Goal: Information Seeking & Learning: Learn about a topic

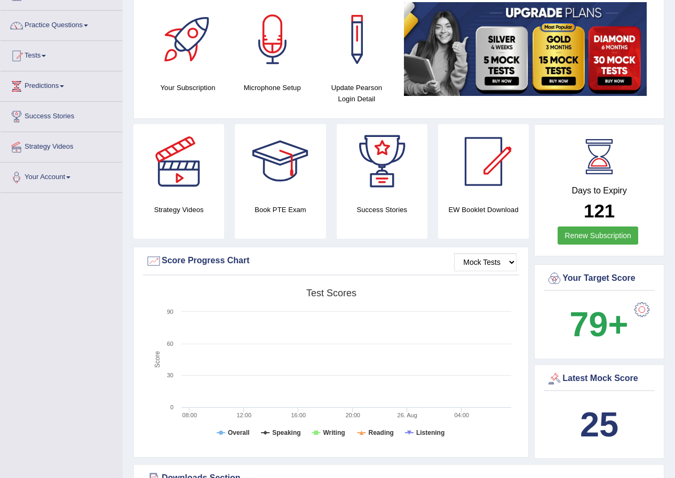
scroll to position [53, 0]
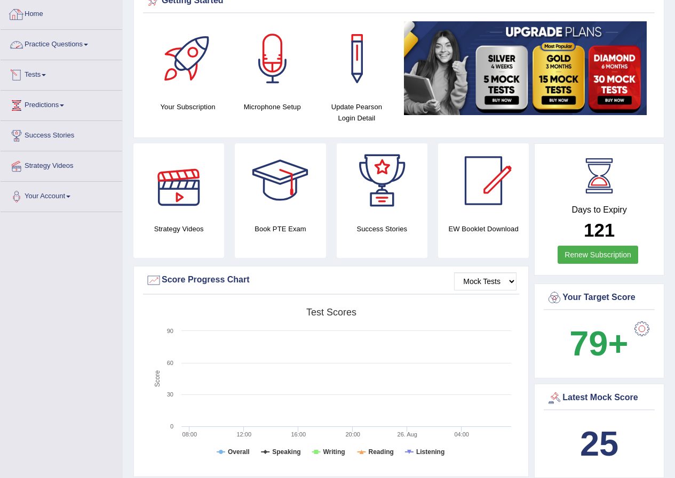
click at [66, 42] on link "Practice Questions" at bounding box center [62, 43] width 122 height 27
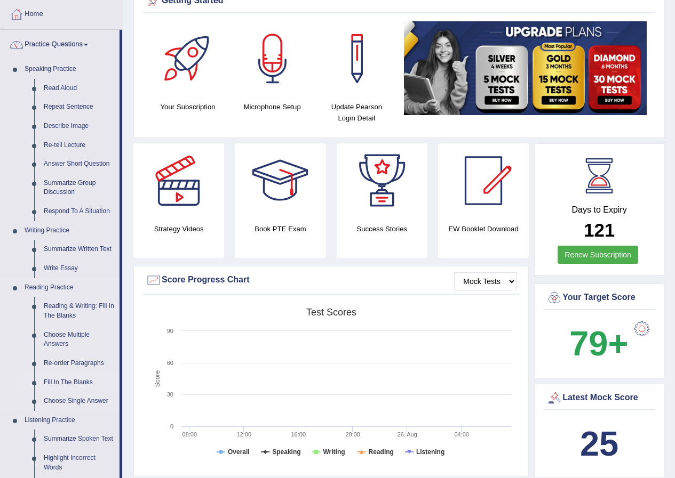
click at [75, 378] on link "Fill In The Blanks" at bounding box center [79, 382] width 81 height 19
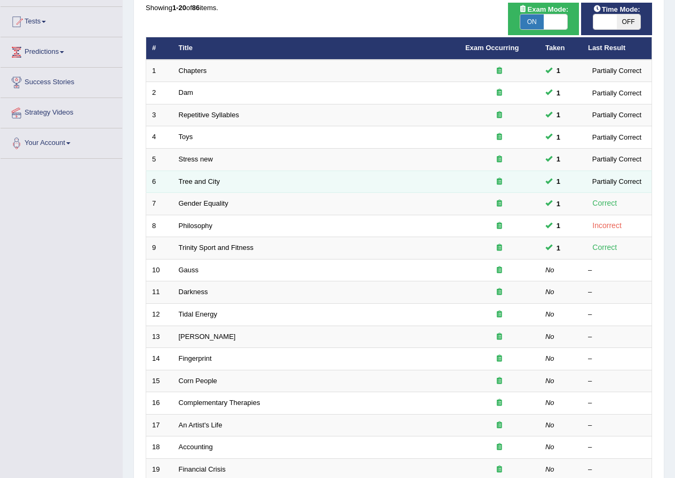
scroll to position [160, 0]
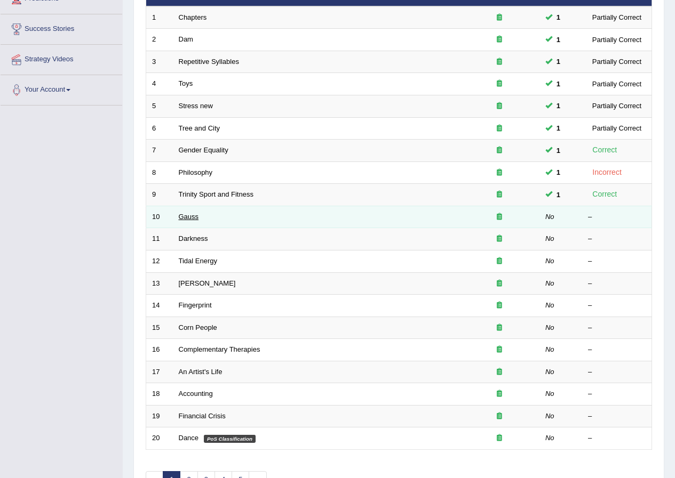
click at [180, 217] on link "Gauss" at bounding box center [189, 217] width 20 height 8
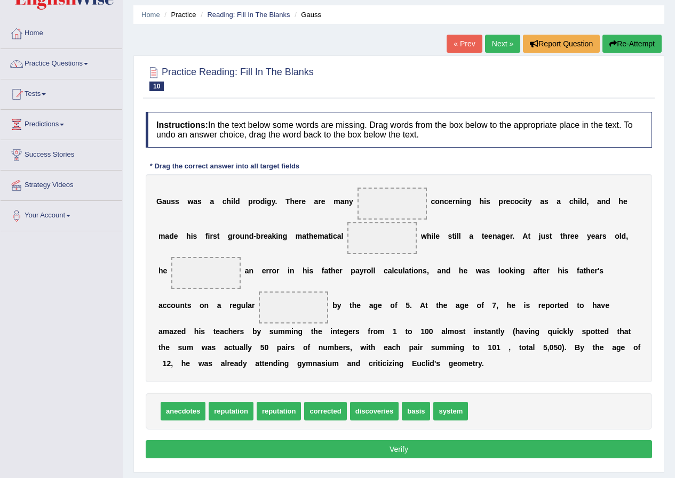
scroll to position [53, 0]
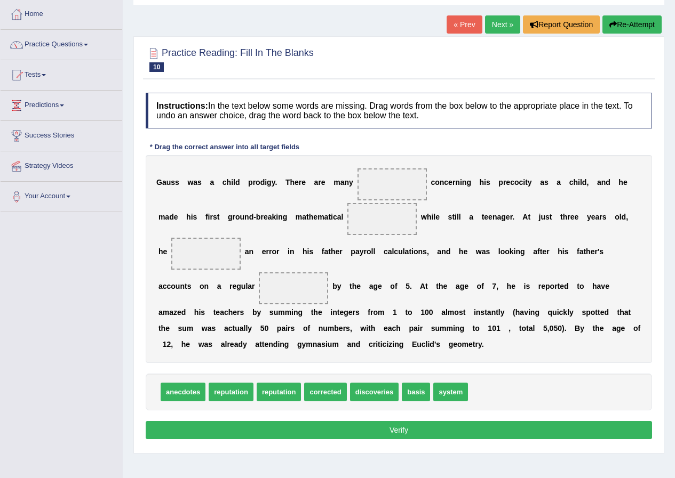
drag, startPoint x: 249, startPoint y: 180, endPoint x: 270, endPoint y: 185, distance: 21.8
click at [270, 185] on div "G a u s s w a s a c h i l d p r o d i g y . T h e r e a r e m a n y c o n c e r…" at bounding box center [399, 259] width 506 height 208
drag, startPoint x: 375, startPoint y: 394, endPoint x: 386, endPoint y: 225, distance: 169.5
drag, startPoint x: 362, startPoint y: 389, endPoint x: 290, endPoint y: 294, distance: 118.8
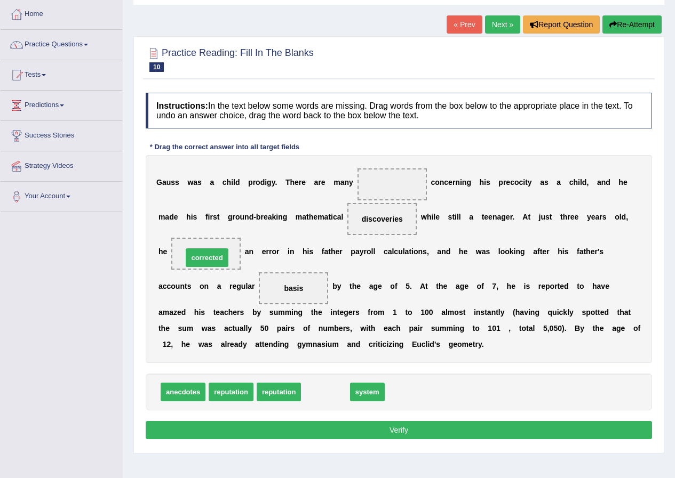
drag, startPoint x: 321, startPoint y: 395, endPoint x: 203, endPoint y: 260, distance: 179.1
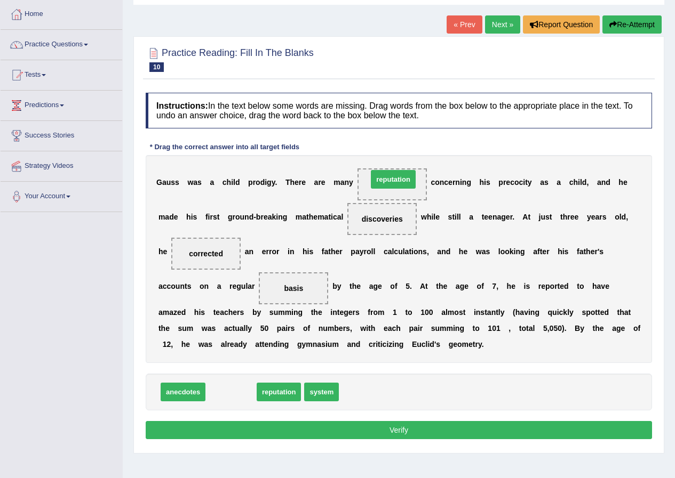
drag, startPoint x: 235, startPoint y: 392, endPoint x: 397, endPoint y: 179, distance: 267.6
click at [387, 429] on button "Verify" at bounding box center [399, 430] width 506 height 18
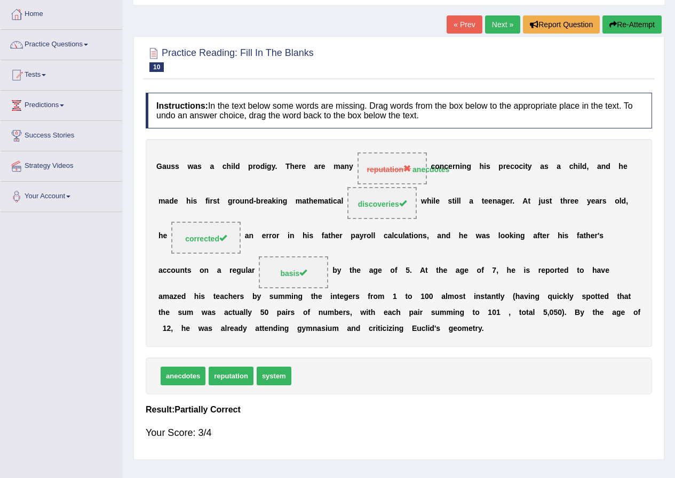
click at [500, 23] on link "Next »" at bounding box center [502, 24] width 35 height 18
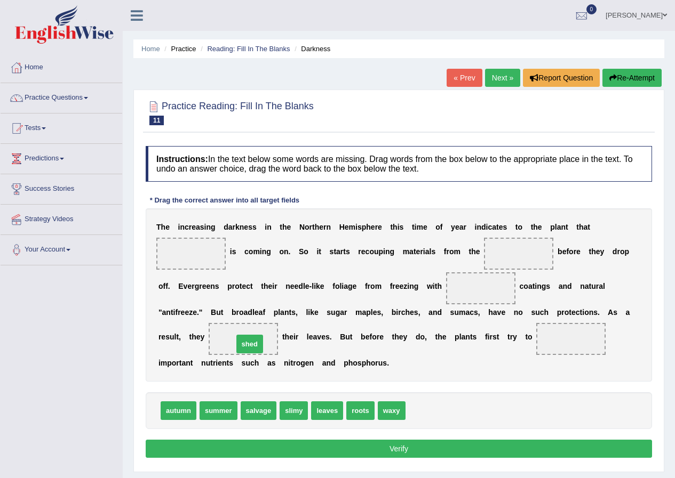
drag, startPoint x: 420, startPoint y: 412, endPoint x: 248, endPoint y: 345, distance: 184.7
drag, startPoint x: 257, startPoint y: 410, endPoint x: 575, endPoint y: 346, distance: 324.8
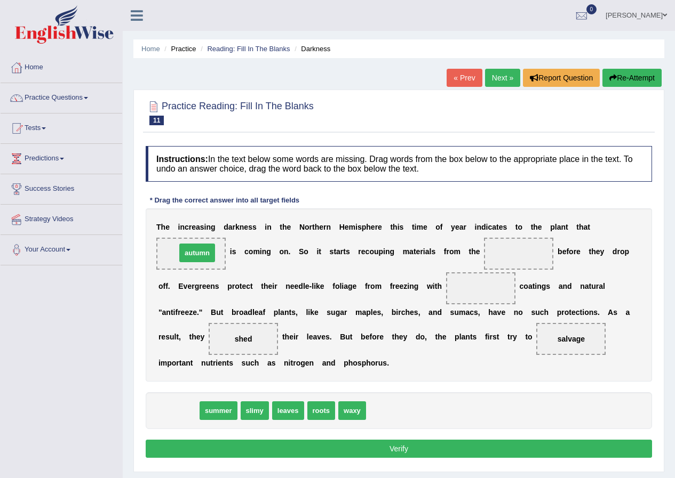
drag, startPoint x: 175, startPoint y: 405, endPoint x: 194, endPoint y: 247, distance: 159.0
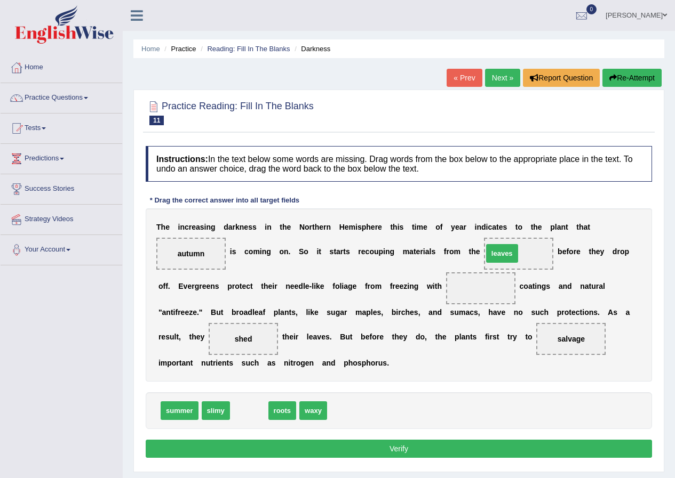
drag, startPoint x: 244, startPoint y: 410, endPoint x: 497, endPoint y: 253, distance: 297.8
click at [497, 253] on span at bounding box center [518, 254] width 69 height 32
drag, startPoint x: 245, startPoint y: 409, endPoint x: 476, endPoint y: 294, distance: 257.6
click at [476, 294] on span "roots" at bounding box center [478, 297] width 28 height 19
click at [208, 408] on span "slimy" at bounding box center [216, 411] width 28 height 19
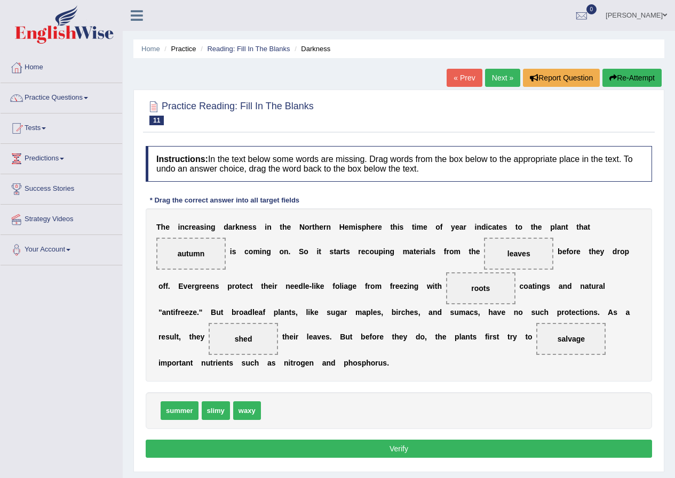
click at [208, 408] on span "slimy" at bounding box center [216, 411] width 28 height 19
drag, startPoint x: 254, startPoint y: 411, endPoint x: 490, endPoint y: 288, distance: 265.5
click at [401, 448] on button "Verify" at bounding box center [399, 449] width 506 height 18
click at [401, 448] on div "Home Practice Reading: Fill In The Blanks Darkness « Prev Next » Report Questio…" at bounding box center [399, 266] width 552 height 533
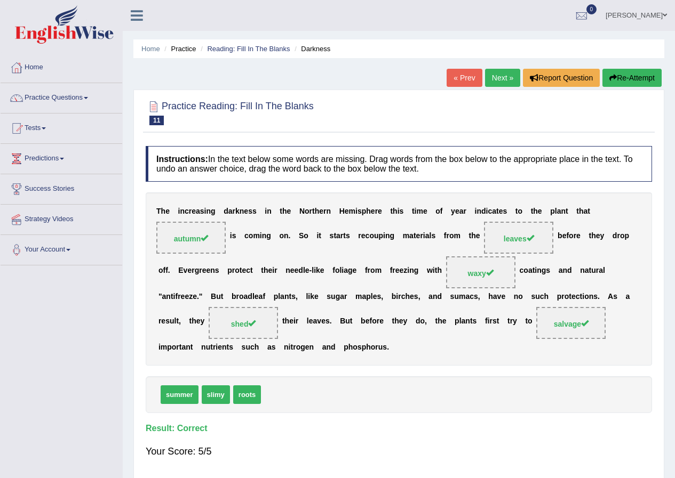
click at [497, 83] on link "Next »" at bounding box center [502, 78] width 35 height 18
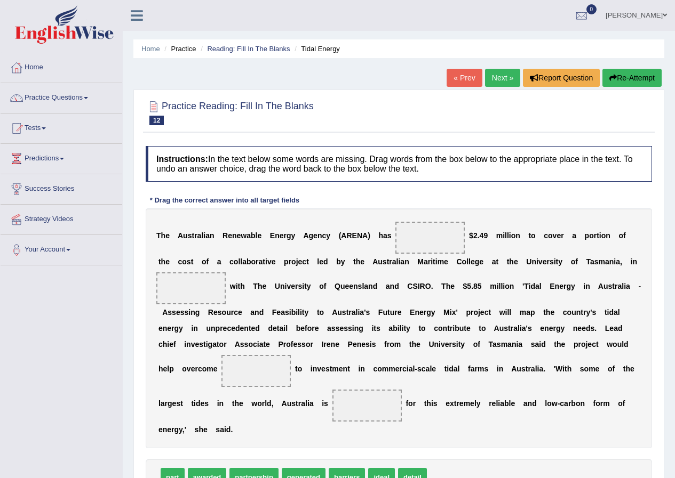
scroll to position [15, 0]
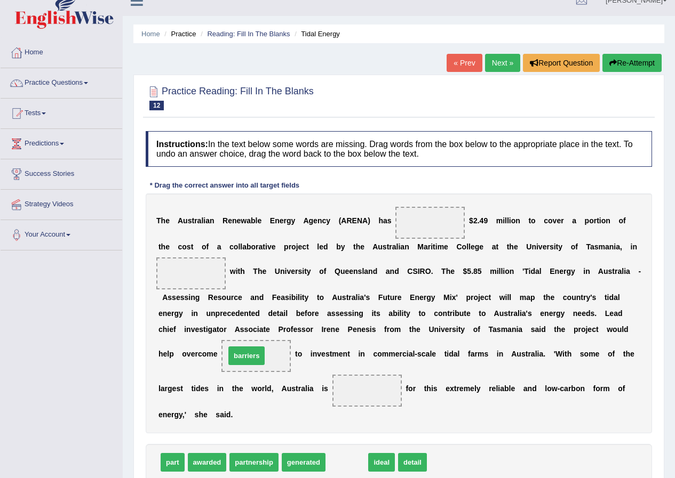
drag, startPoint x: 345, startPoint y: 467, endPoint x: 245, endPoint y: 361, distance: 146.4
drag, startPoint x: 344, startPoint y: 465, endPoint x: 371, endPoint y: 386, distance: 83.2
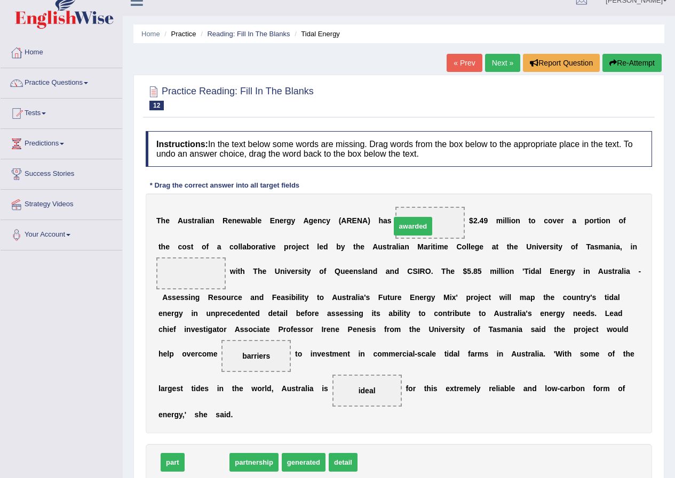
drag, startPoint x: 215, startPoint y: 462, endPoint x: 421, endPoint y: 226, distance: 313.4
click at [421, 226] on span "awarded" at bounding box center [413, 226] width 39 height 19
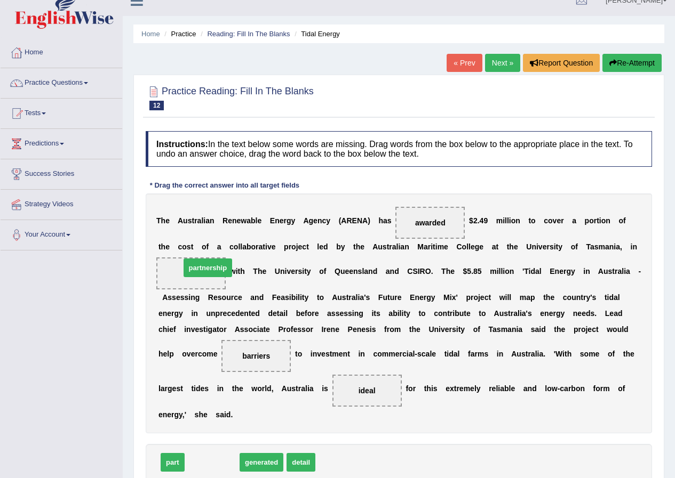
drag, startPoint x: 219, startPoint y: 464, endPoint x: 214, endPoint y: 269, distance: 194.7
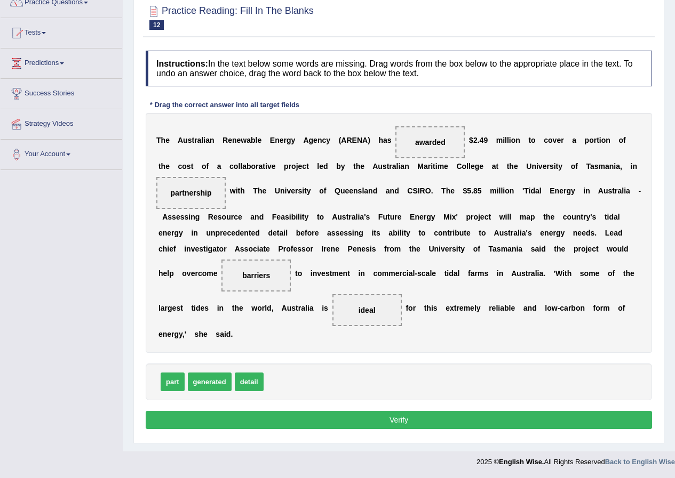
click at [406, 420] on button "Verify" at bounding box center [399, 420] width 506 height 18
click at [406, 420] on div "Practice Reading: Fill In The Blanks 12 Tidal Energy Instructions: In the text …" at bounding box center [398, 219] width 531 height 450
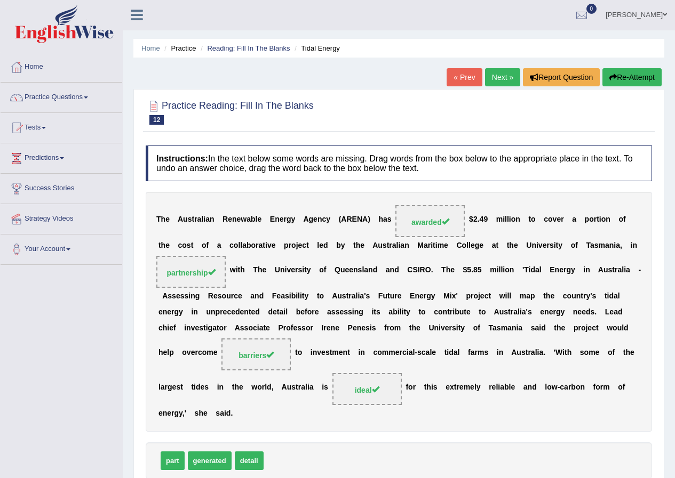
scroll to position [0, 0]
click at [498, 80] on link "Next »" at bounding box center [502, 78] width 35 height 18
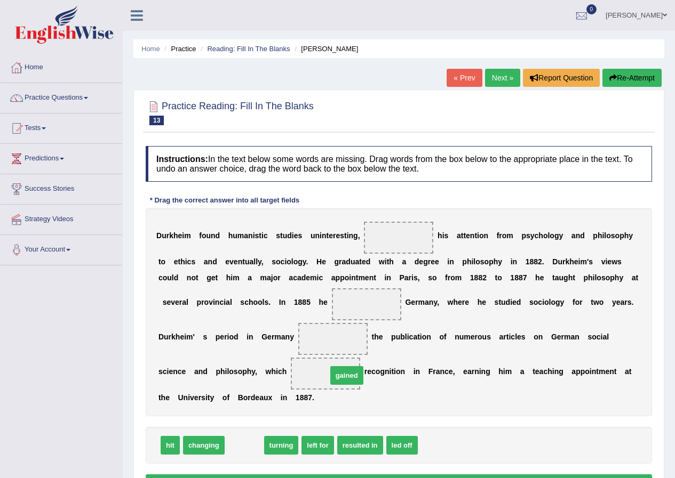
drag, startPoint x: 249, startPoint y: 450, endPoint x: 351, endPoint y: 380, distance: 124.0
drag, startPoint x: 251, startPoint y: 446, endPoint x: 417, endPoint y: 239, distance: 265.2
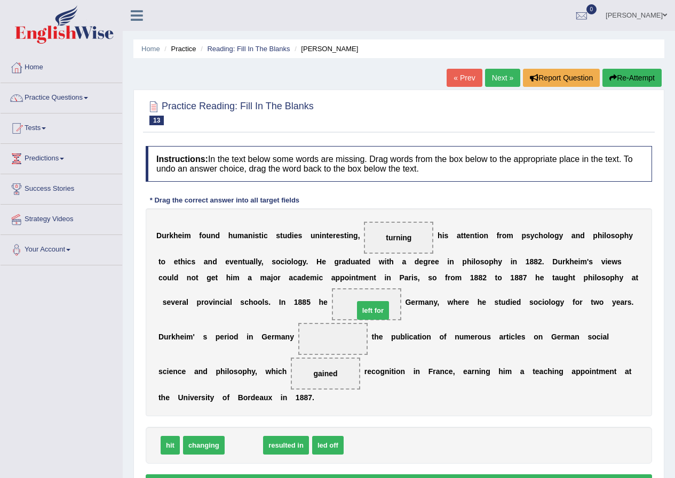
drag, startPoint x: 236, startPoint y: 447, endPoint x: 365, endPoint y: 312, distance: 186.7
drag, startPoint x: 247, startPoint y: 444, endPoint x: 326, endPoint y: 344, distance: 128.0
click at [326, 344] on span "resulted in" at bounding box center [330, 345] width 46 height 19
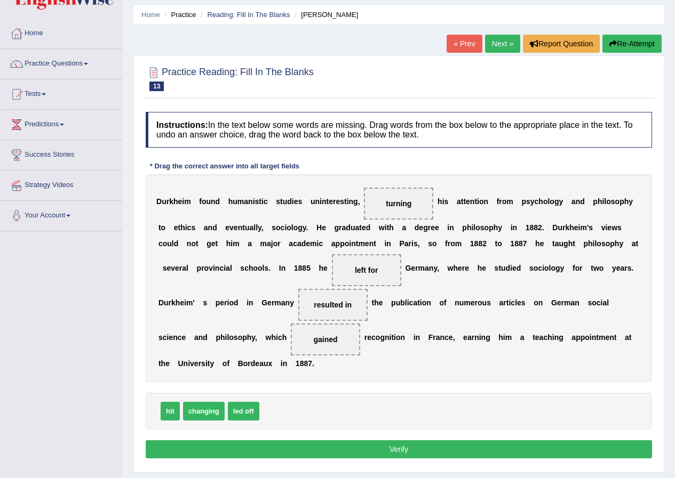
scroll to position [53, 0]
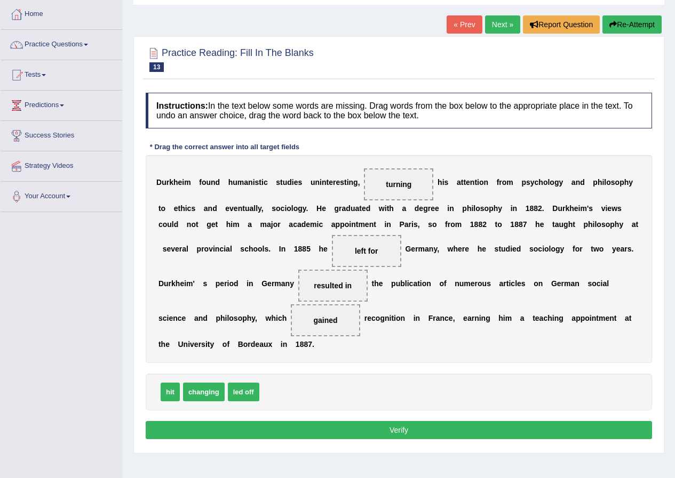
click at [380, 432] on button "Verify" at bounding box center [399, 430] width 506 height 18
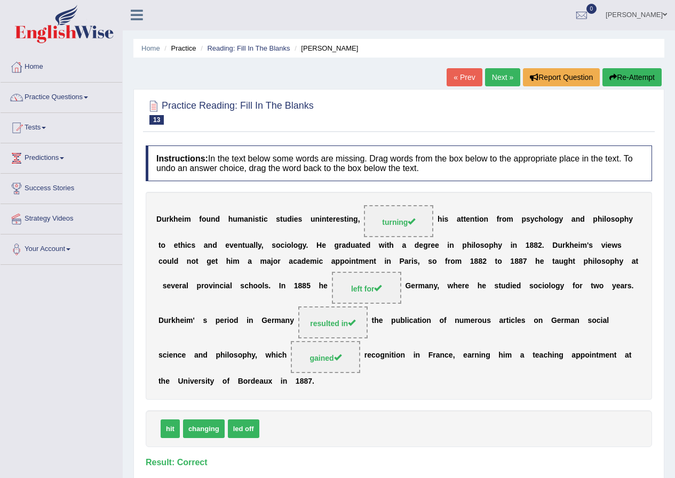
scroll to position [0, 0]
click at [500, 78] on link "Next »" at bounding box center [502, 78] width 35 height 18
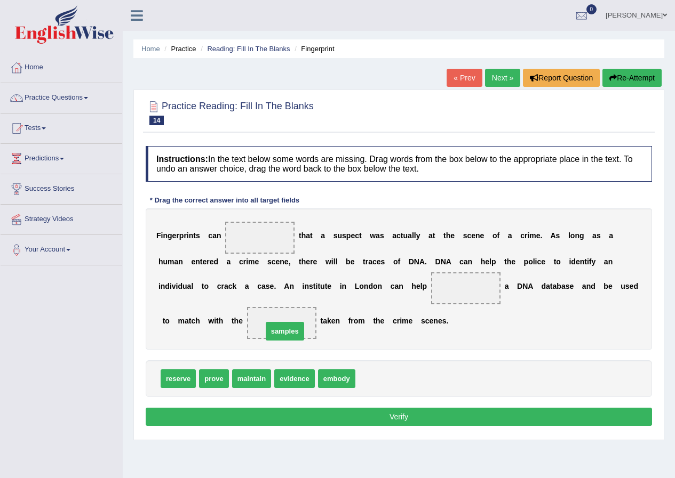
drag, startPoint x: 379, startPoint y: 380, endPoint x: 286, endPoint y: 332, distance: 104.2
drag, startPoint x: 210, startPoint y: 382, endPoint x: 266, endPoint y: 242, distance: 151.5
click at [266, 242] on span "prove" at bounding box center [259, 237] width 31 height 19
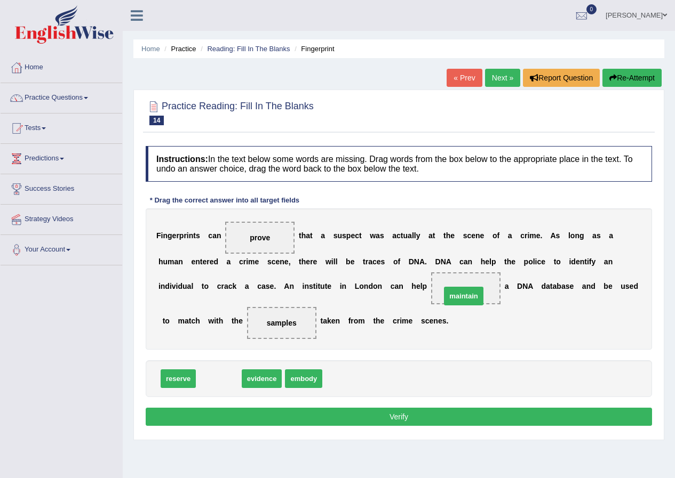
drag, startPoint x: 219, startPoint y: 381, endPoint x: 464, endPoint y: 299, distance: 258.4
click at [370, 420] on button "Verify" at bounding box center [399, 417] width 506 height 18
click at [370, 420] on div "Home Practice Reading: Fill In The Blanks Fingerprint « Prev Next » Report Ques…" at bounding box center [399, 266] width 552 height 533
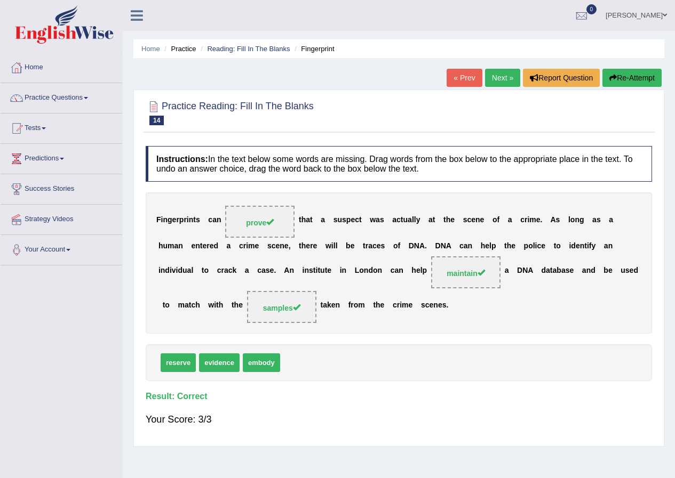
click at [506, 74] on link "Next »" at bounding box center [502, 78] width 35 height 18
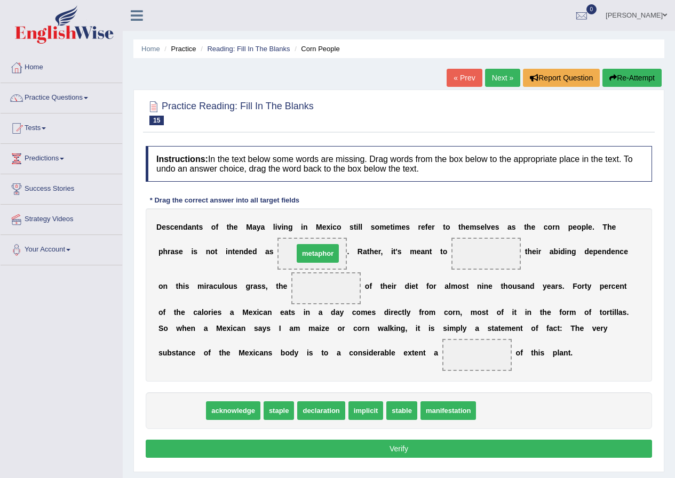
drag, startPoint x: 186, startPoint y: 410, endPoint x: 322, endPoint y: 253, distance: 208.0
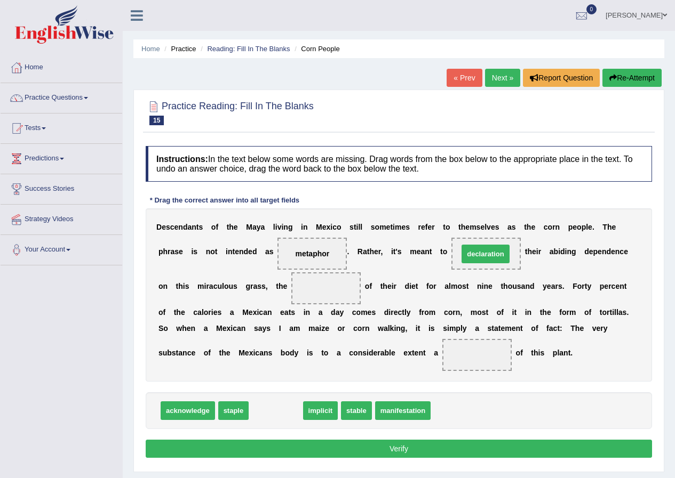
drag, startPoint x: 275, startPoint y: 413, endPoint x: 484, endPoint y: 256, distance: 261.8
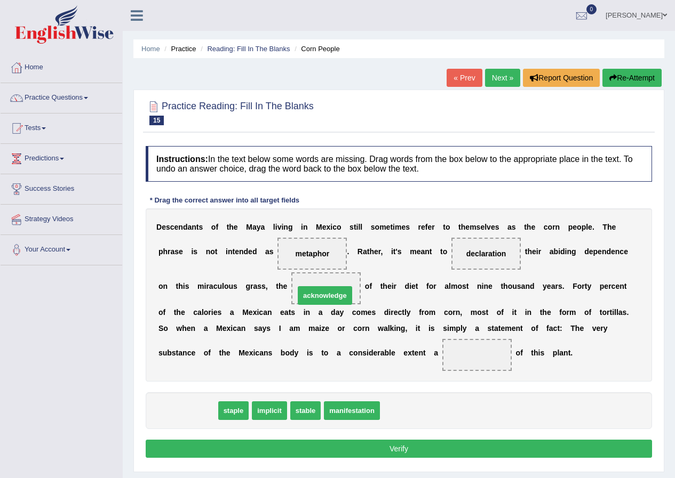
drag, startPoint x: 181, startPoint y: 411, endPoint x: 318, endPoint y: 296, distance: 179.1
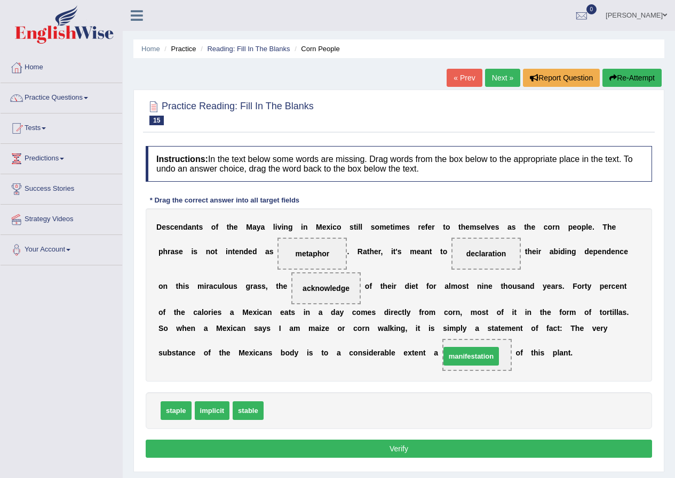
drag, startPoint x: 292, startPoint y: 409, endPoint x: 468, endPoint y: 354, distance: 184.7
click at [468, 354] on span "manifestation" at bounding box center [471, 356] width 56 height 19
click at [426, 453] on button "Verify" at bounding box center [399, 449] width 506 height 18
click at [426, 453] on div "Home Practice Reading: Fill In The Blanks Corn People « Prev Next » Report Ques…" at bounding box center [399, 266] width 552 height 533
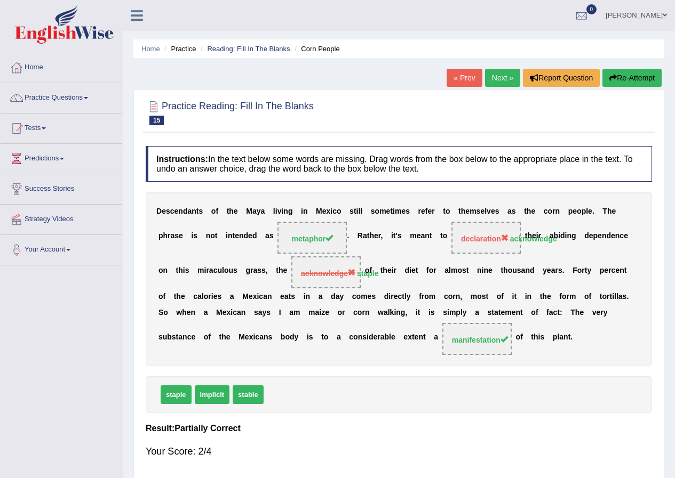
click at [496, 77] on link "Next »" at bounding box center [502, 78] width 35 height 18
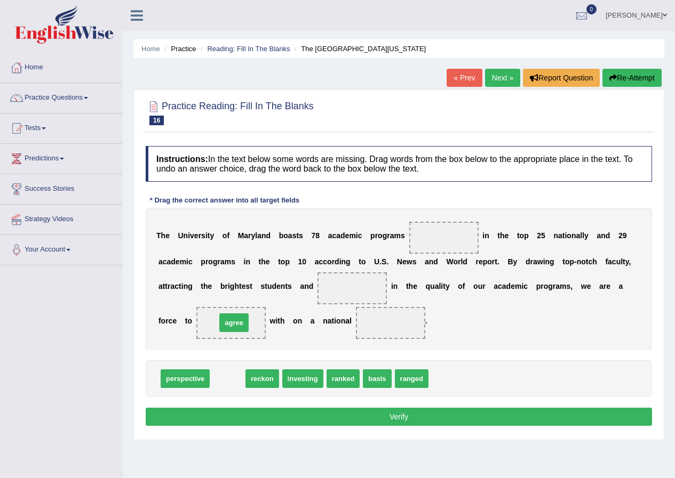
drag, startPoint x: 231, startPoint y: 384, endPoint x: 238, endPoint y: 328, distance: 56.4
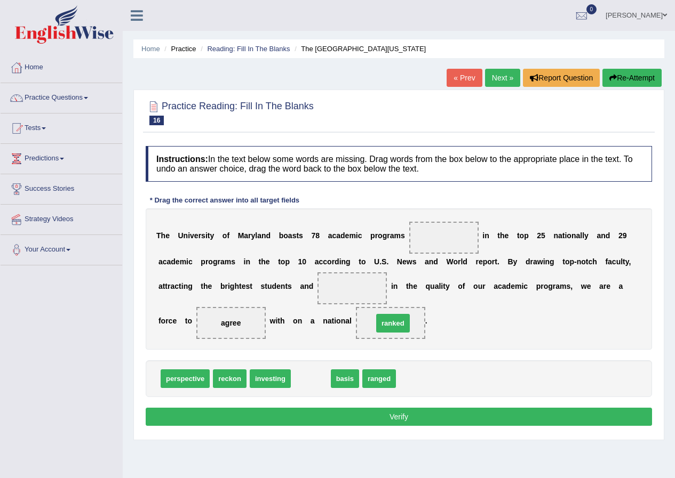
drag, startPoint x: 313, startPoint y: 380, endPoint x: 395, endPoint y: 325, distance: 99.1
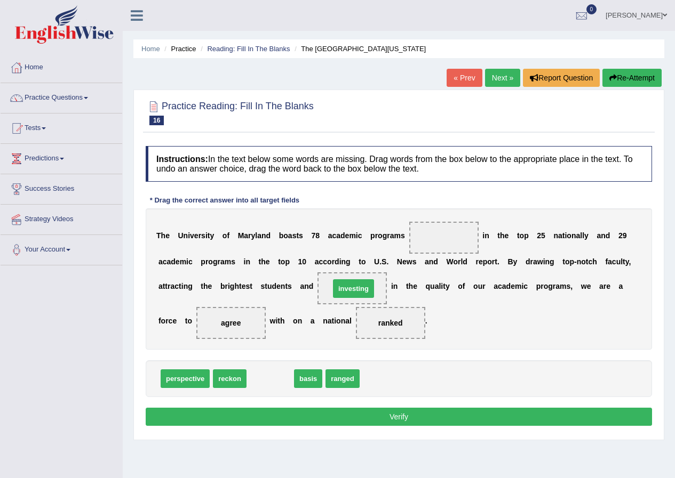
drag, startPoint x: 270, startPoint y: 376, endPoint x: 354, endPoint y: 285, distance: 122.7
click at [354, 285] on span "investing" at bounding box center [353, 289] width 41 height 19
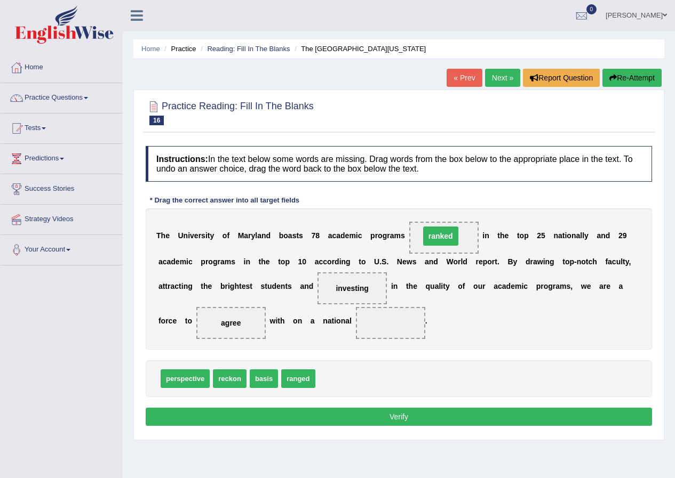
drag, startPoint x: 387, startPoint y: 323, endPoint x: 437, endPoint y: 236, distance: 100.4
click at [437, 236] on span "ranked" at bounding box center [440, 236] width 35 height 19
drag, startPoint x: 258, startPoint y: 377, endPoint x: 373, endPoint y: 322, distance: 127.6
click at [394, 415] on button "Verify" at bounding box center [399, 417] width 506 height 18
click at [394, 415] on div "Home Practice Reading: Fill In The Blanks The University of Maryland « Prev Nex…" at bounding box center [399, 266] width 552 height 533
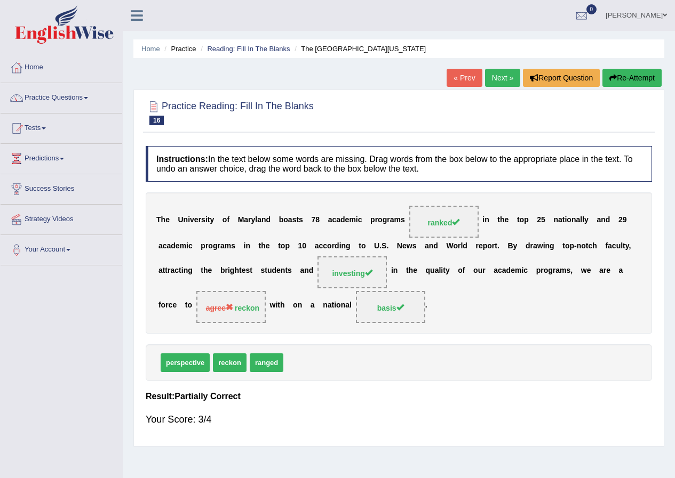
click at [502, 75] on link "Next »" at bounding box center [502, 78] width 35 height 18
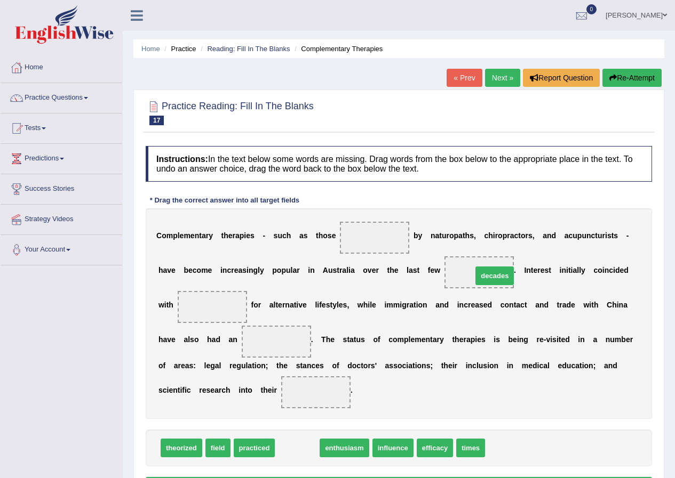
drag, startPoint x: 299, startPoint y: 448, endPoint x: 497, endPoint y: 275, distance: 262.0
click at [497, 275] on span "decades" at bounding box center [494, 276] width 38 height 19
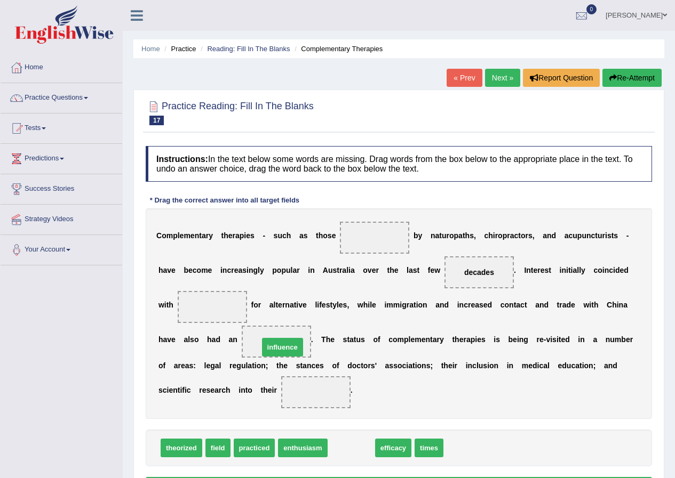
drag, startPoint x: 341, startPoint y: 451, endPoint x: 273, endPoint y: 350, distance: 122.1
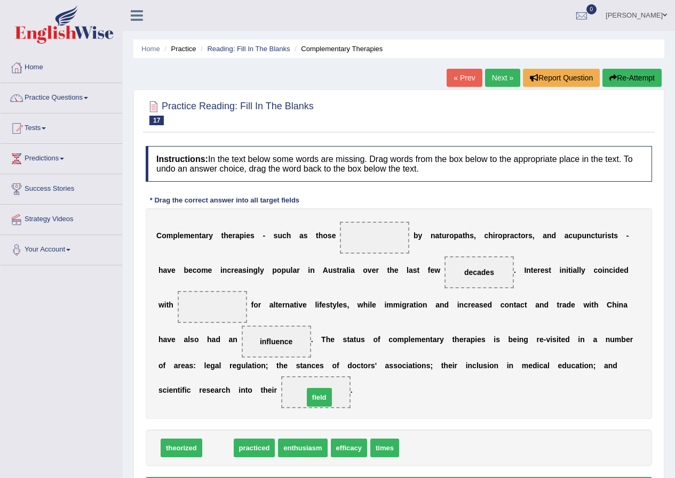
drag, startPoint x: 216, startPoint y: 446, endPoint x: 317, endPoint y: 396, distance: 113.3
click at [317, 396] on span "field" at bounding box center [319, 397] width 25 height 19
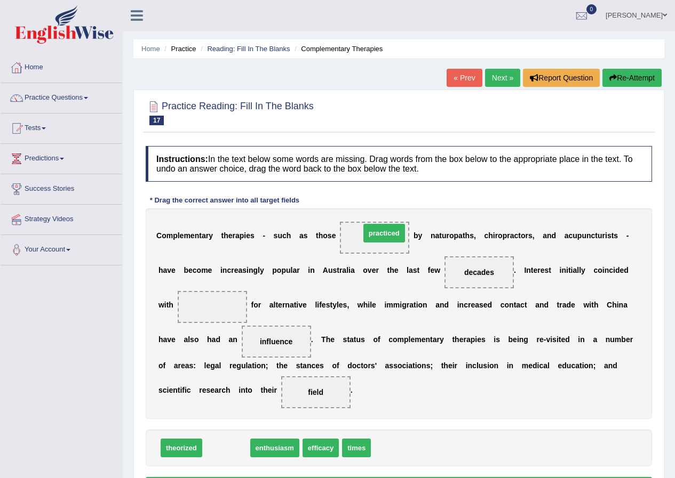
drag, startPoint x: 234, startPoint y: 448, endPoint x: 392, endPoint y: 233, distance: 266.7
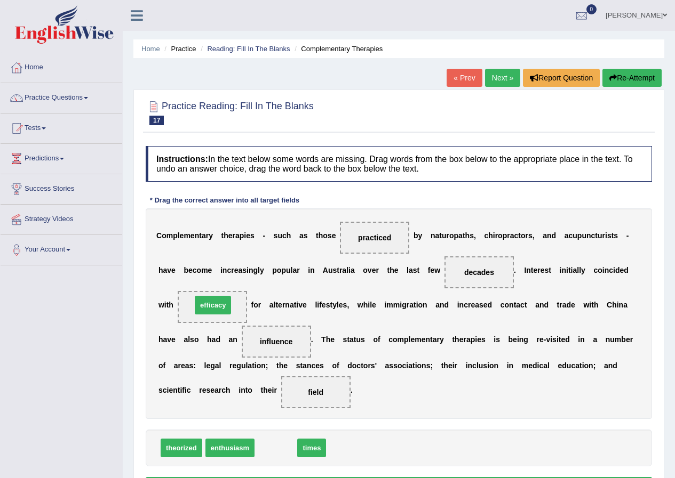
drag, startPoint x: 281, startPoint y: 451, endPoint x: 218, endPoint y: 308, distance: 156.2
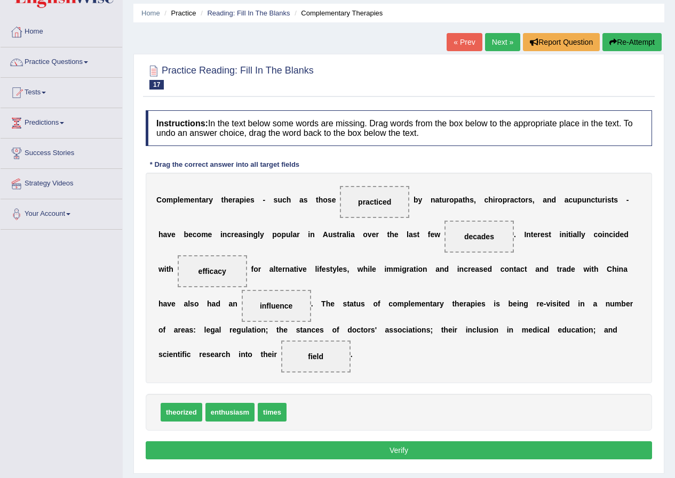
scroll to position [53, 0]
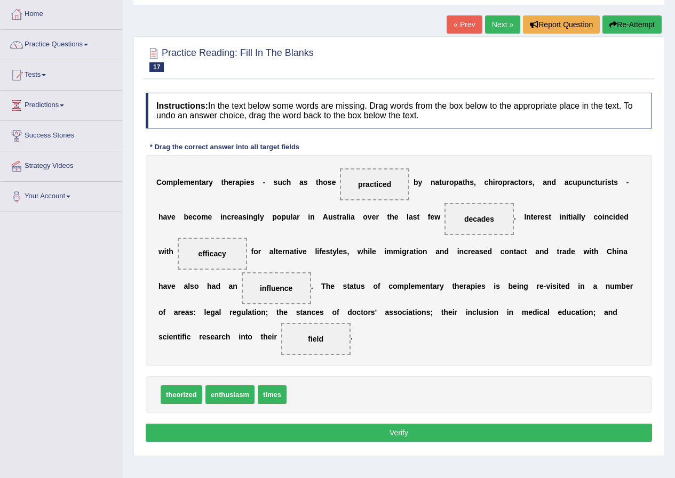
click at [406, 427] on button "Verify" at bounding box center [399, 433] width 506 height 18
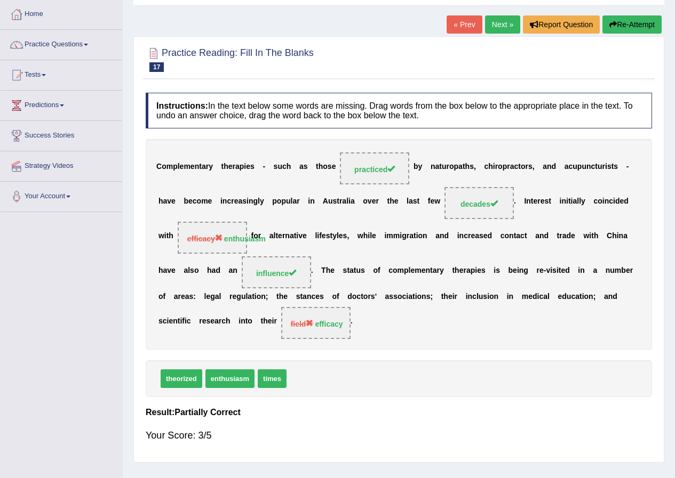
click at [497, 28] on link "Next »" at bounding box center [502, 24] width 35 height 18
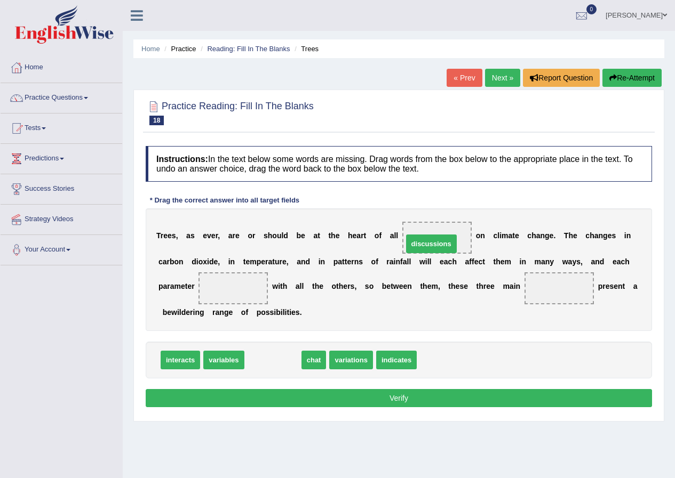
drag, startPoint x: 287, startPoint y: 361, endPoint x: 445, endPoint y: 245, distance: 196.5
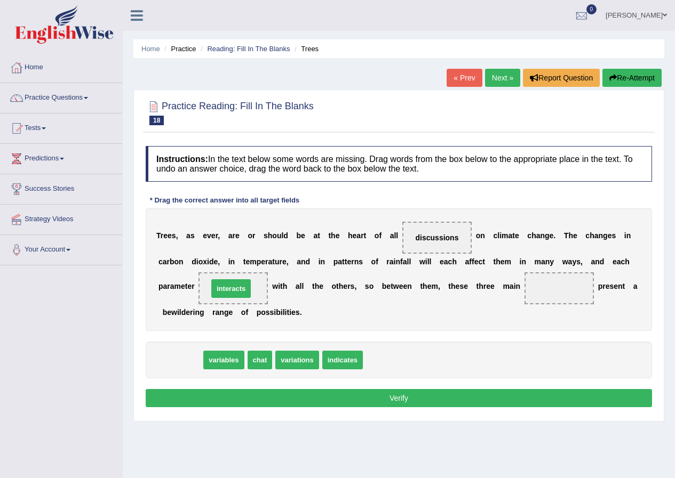
drag, startPoint x: 186, startPoint y: 356, endPoint x: 236, endPoint y: 284, distance: 87.6
click at [236, 284] on span "interacts" at bounding box center [230, 289] width 39 height 19
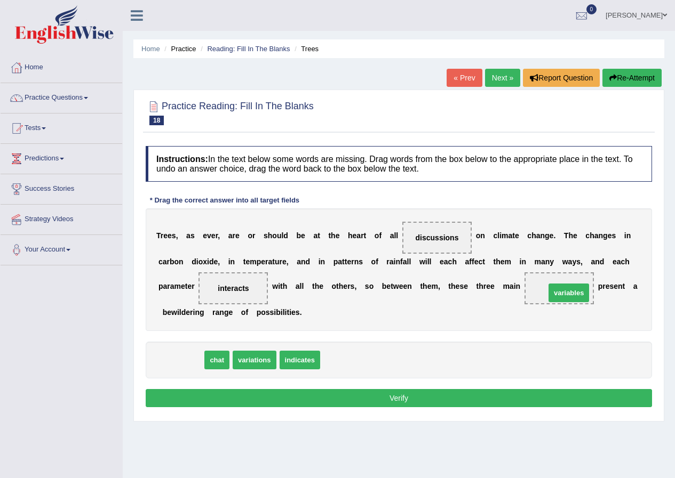
drag, startPoint x: 187, startPoint y: 363, endPoint x: 574, endPoint y: 296, distance: 393.6
click at [464, 392] on button "Verify" at bounding box center [399, 398] width 506 height 18
click at [464, 392] on div "Home Practice Reading: Fill In The Blanks Trees « Prev Next » Report Question R…" at bounding box center [399, 266] width 552 height 533
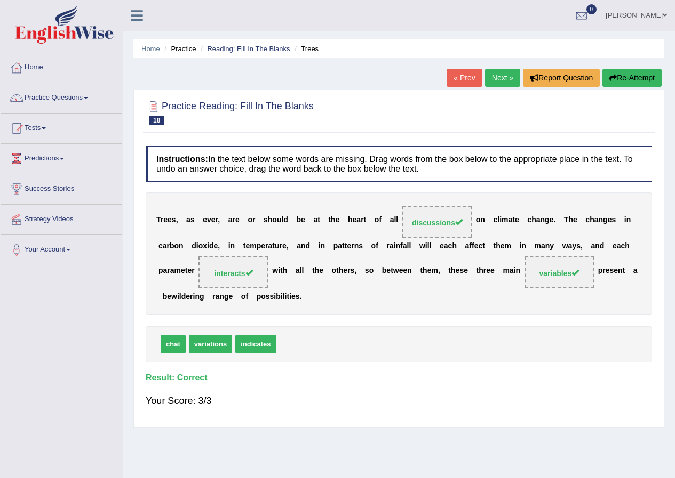
click at [497, 79] on link "Next »" at bounding box center [502, 78] width 35 height 18
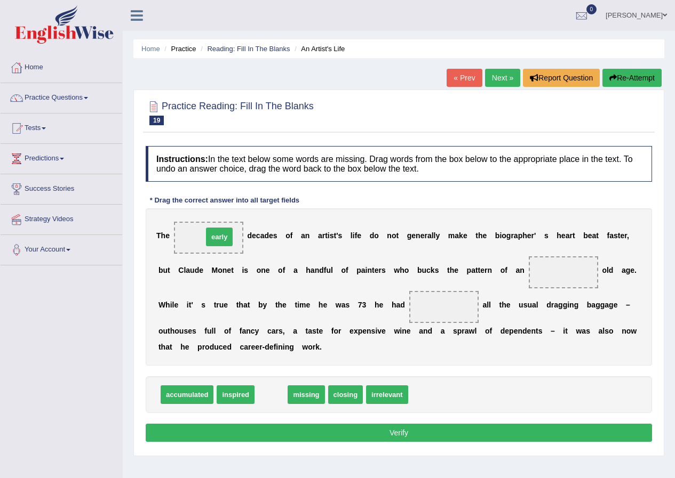
drag, startPoint x: 271, startPoint y: 393, endPoint x: 219, endPoint y: 235, distance: 166.1
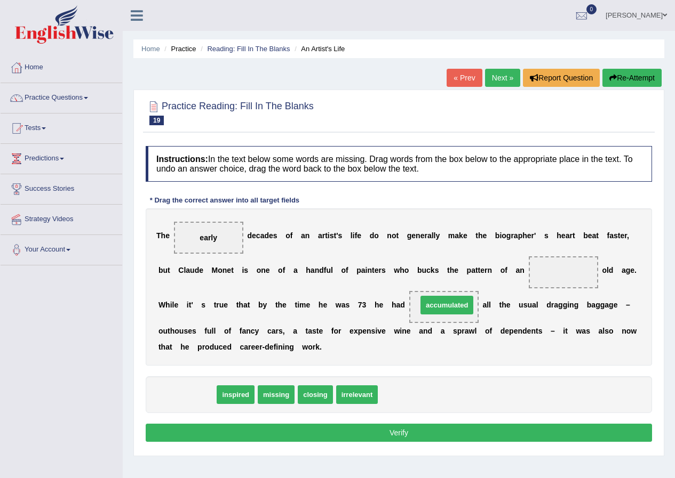
drag, startPoint x: 197, startPoint y: 395, endPoint x: 457, endPoint y: 305, distance: 274.8
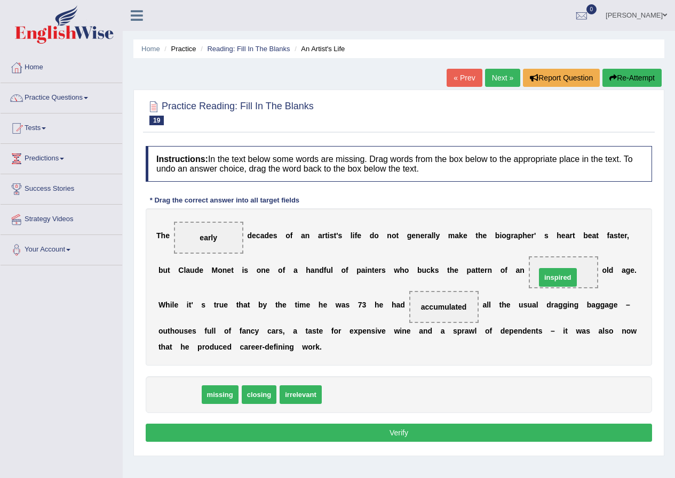
drag, startPoint x: 177, startPoint y: 393, endPoint x: 555, endPoint y: 275, distance: 396.0
click at [555, 275] on span "inspired" at bounding box center [558, 277] width 38 height 19
click at [405, 432] on button "Verify" at bounding box center [399, 433] width 506 height 18
click at [405, 432] on div "Home Practice Reading: Fill In The Blanks An Artist's Life « Prev Next » Report…" at bounding box center [399, 266] width 552 height 533
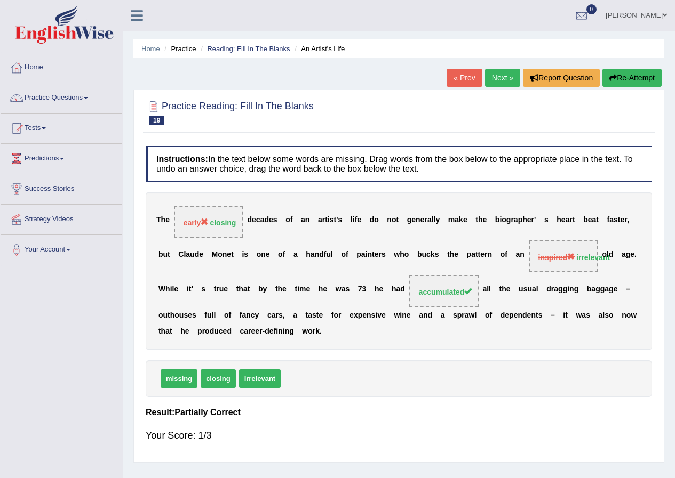
click at [498, 76] on link "Next »" at bounding box center [502, 78] width 35 height 18
